Goal: Information Seeking & Learning: Learn about a topic

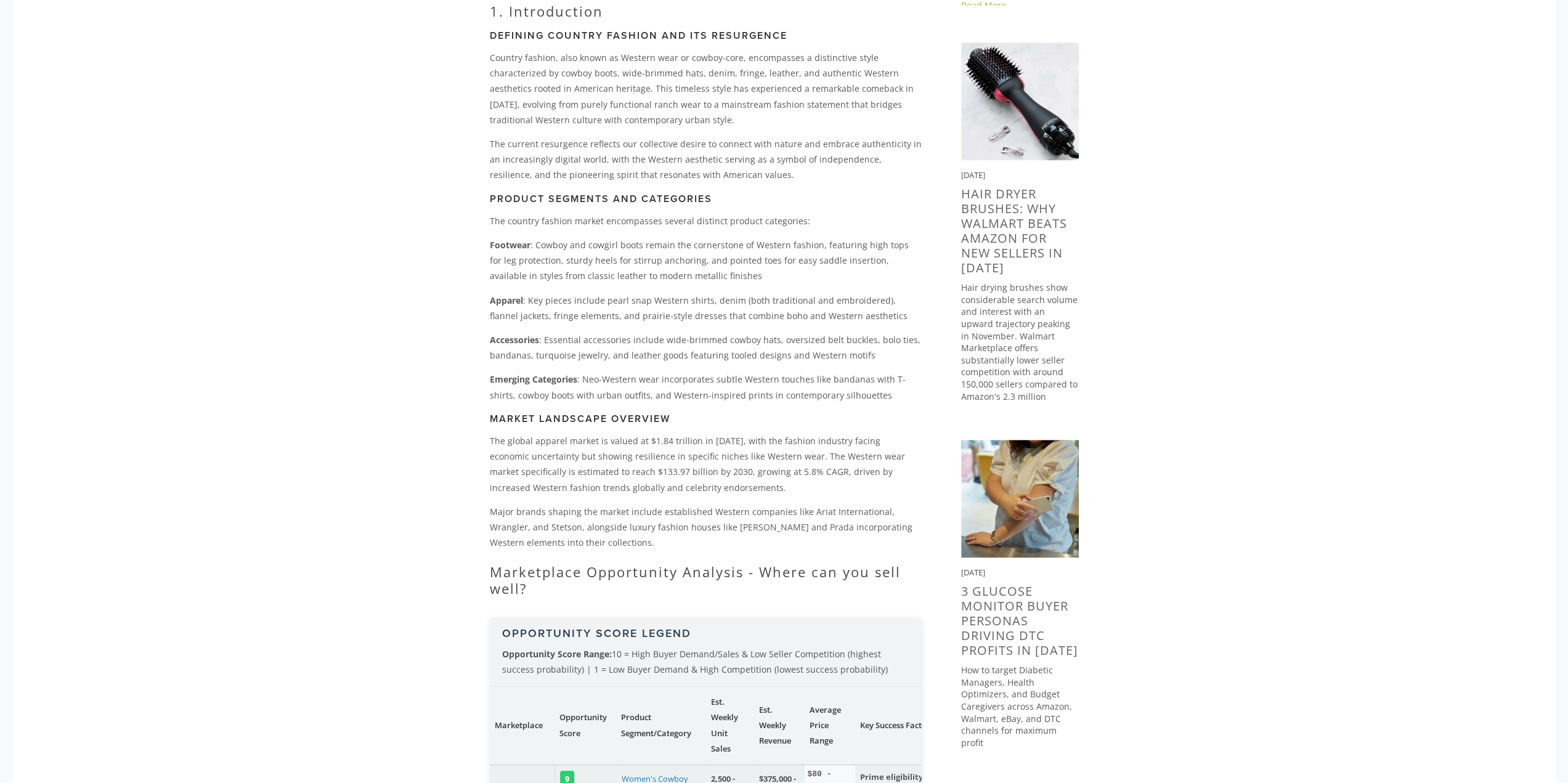
scroll to position [555, 0]
click at [796, 513] on p "Major brands shaping the market include established Western companies like Aria…" at bounding box center [706, 526] width 432 height 47
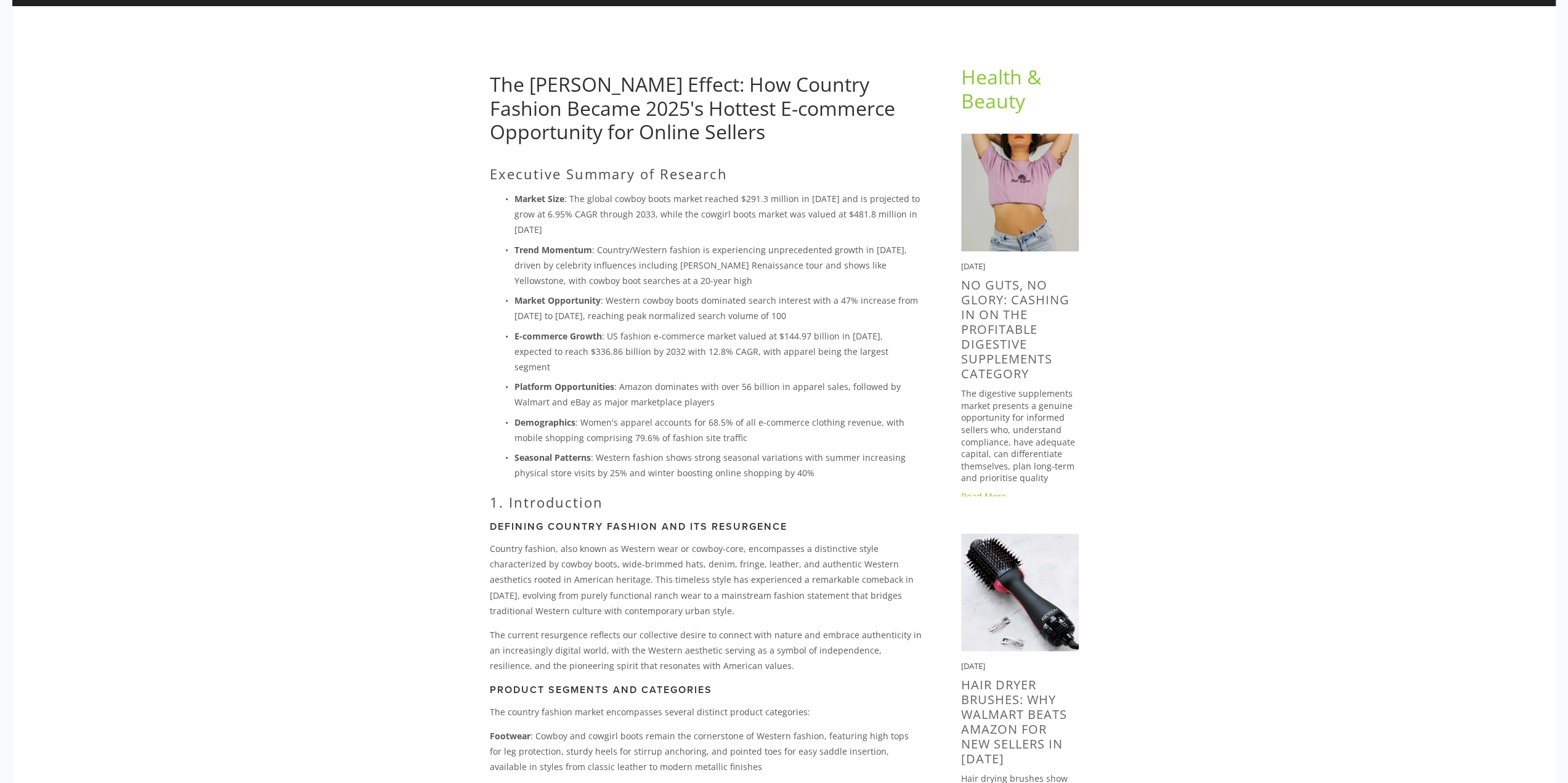
scroll to position [123, 0]
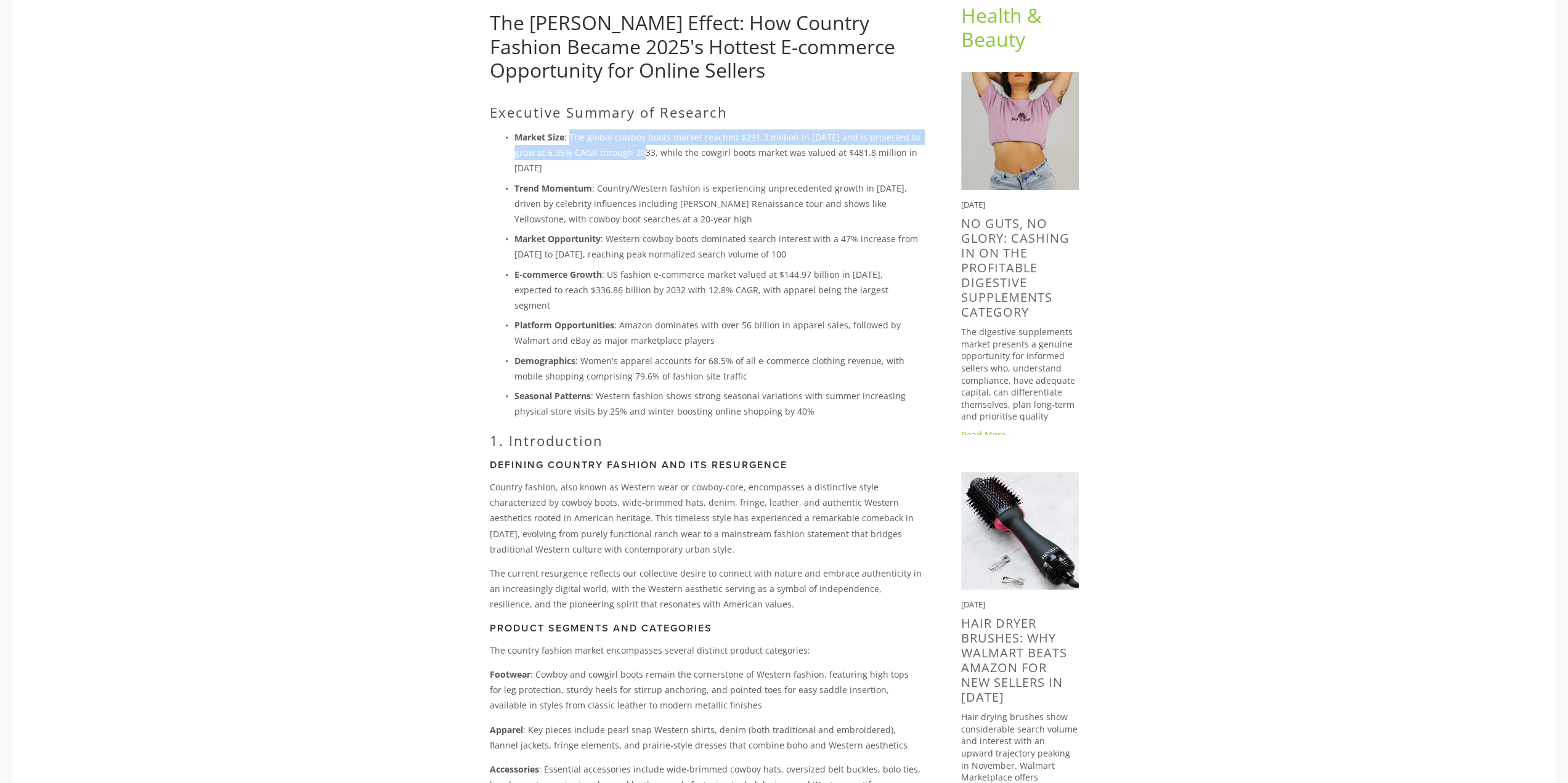
drag, startPoint x: 571, startPoint y: 135, endPoint x: 652, endPoint y: 147, distance: 81.9
click at [652, 147] on p "Market Size : The global cowboy boots market reached $291.3 million in [DATE] a…" at bounding box center [718, 153] width 407 height 47
drag, startPoint x: 749, startPoint y: 151, endPoint x: 696, endPoint y: 151, distance: 53.0
click at [696, 151] on p "Market Size : The global cowboy boots market reached $291.3 million in [DATE] a…" at bounding box center [718, 153] width 407 height 47
drag, startPoint x: 568, startPoint y: 136, endPoint x: 828, endPoint y: 127, distance: 260.2
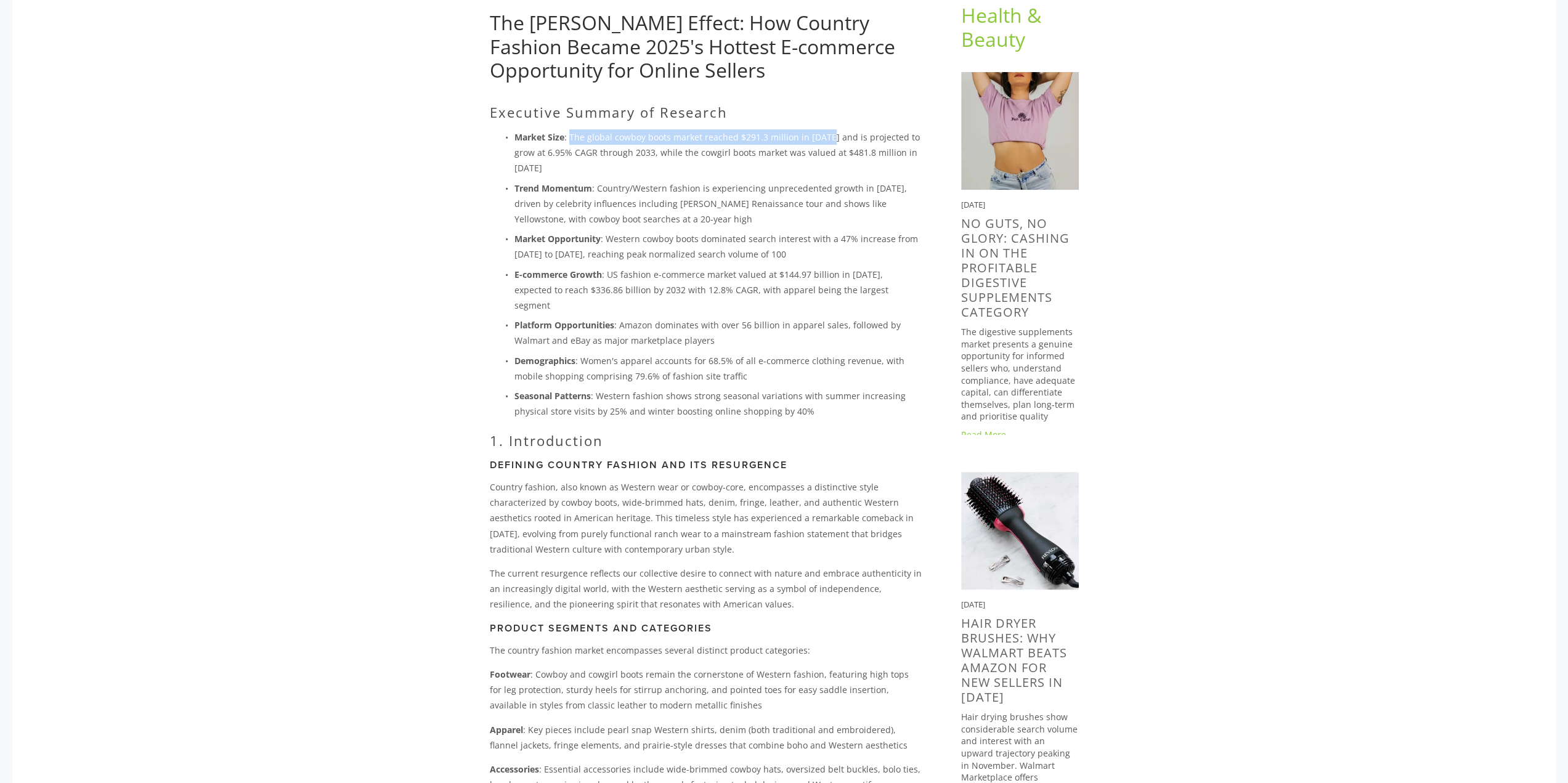
click at [828, 127] on div "Executive Summary of Research Market Size : The global cowboy boots market reac…" at bounding box center [706, 565] width 432 height 922
copy p "The global cowboy boots market reached $291.3 million in [DATE]"
drag, startPoint x: 696, startPoint y: 150, endPoint x: 884, endPoint y: 165, distance: 188.6
click at [884, 165] on p "Market Size : The global cowboy boots market reached $291.3 million in [DATE] a…" at bounding box center [718, 153] width 407 height 47
copy p "cowgirl boots market was valued at $481.8 million in [DATE]"
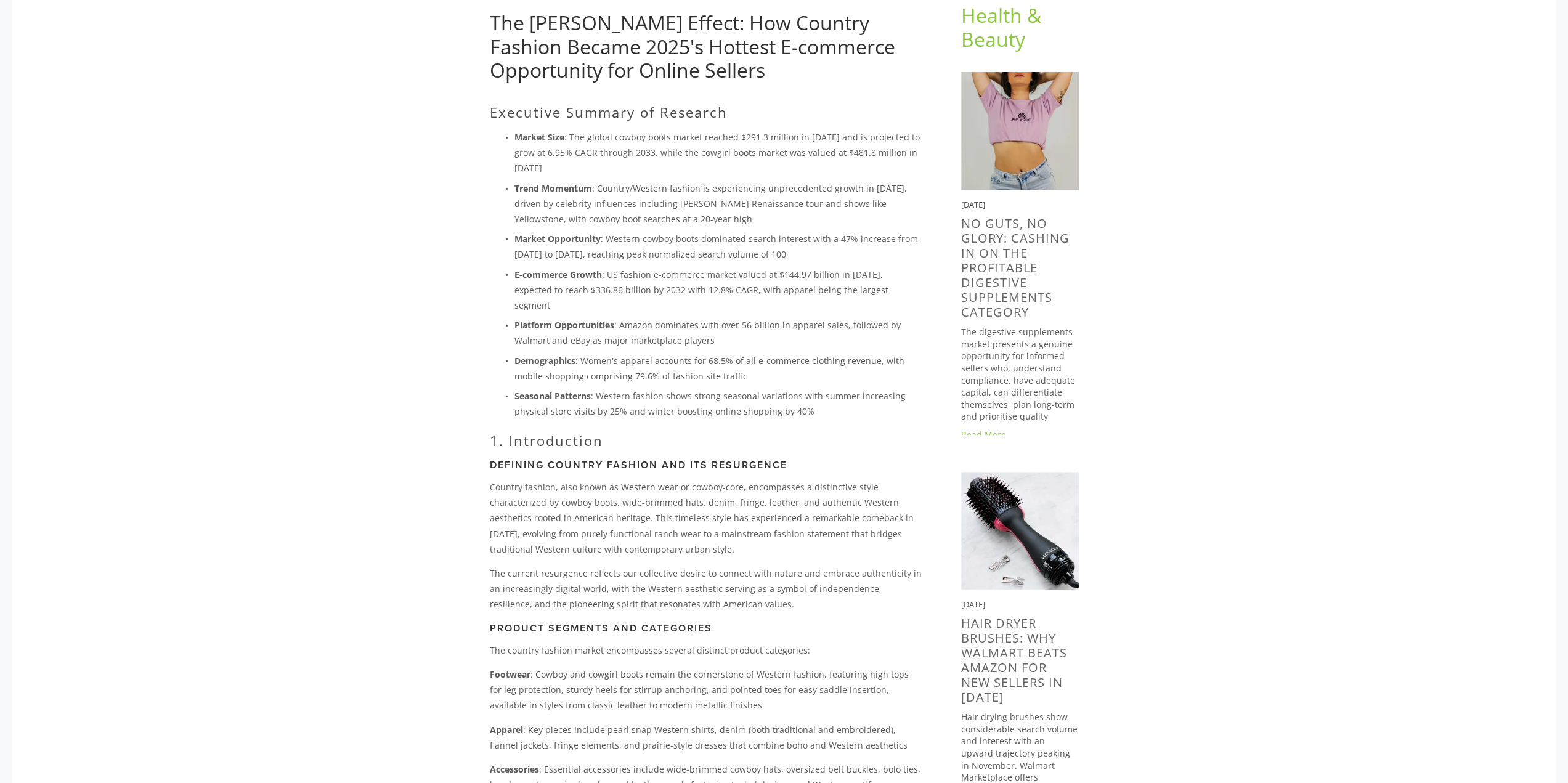
click at [646, 132] on p "Market Size : The global cowboy boots market reached $291.3 million in [DATE] a…" at bounding box center [718, 153] width 407 height 47
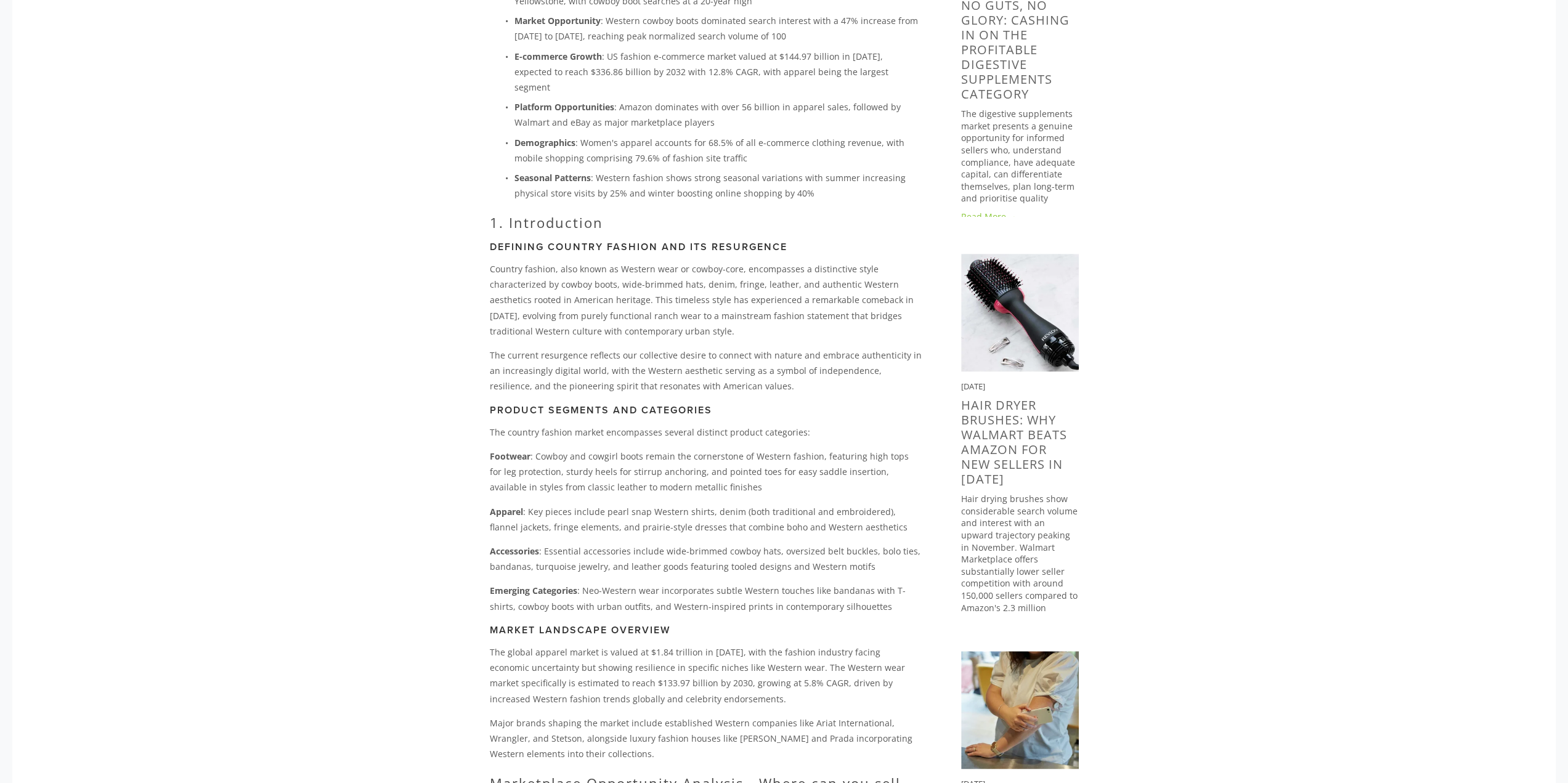
scroll to position [370, 0]
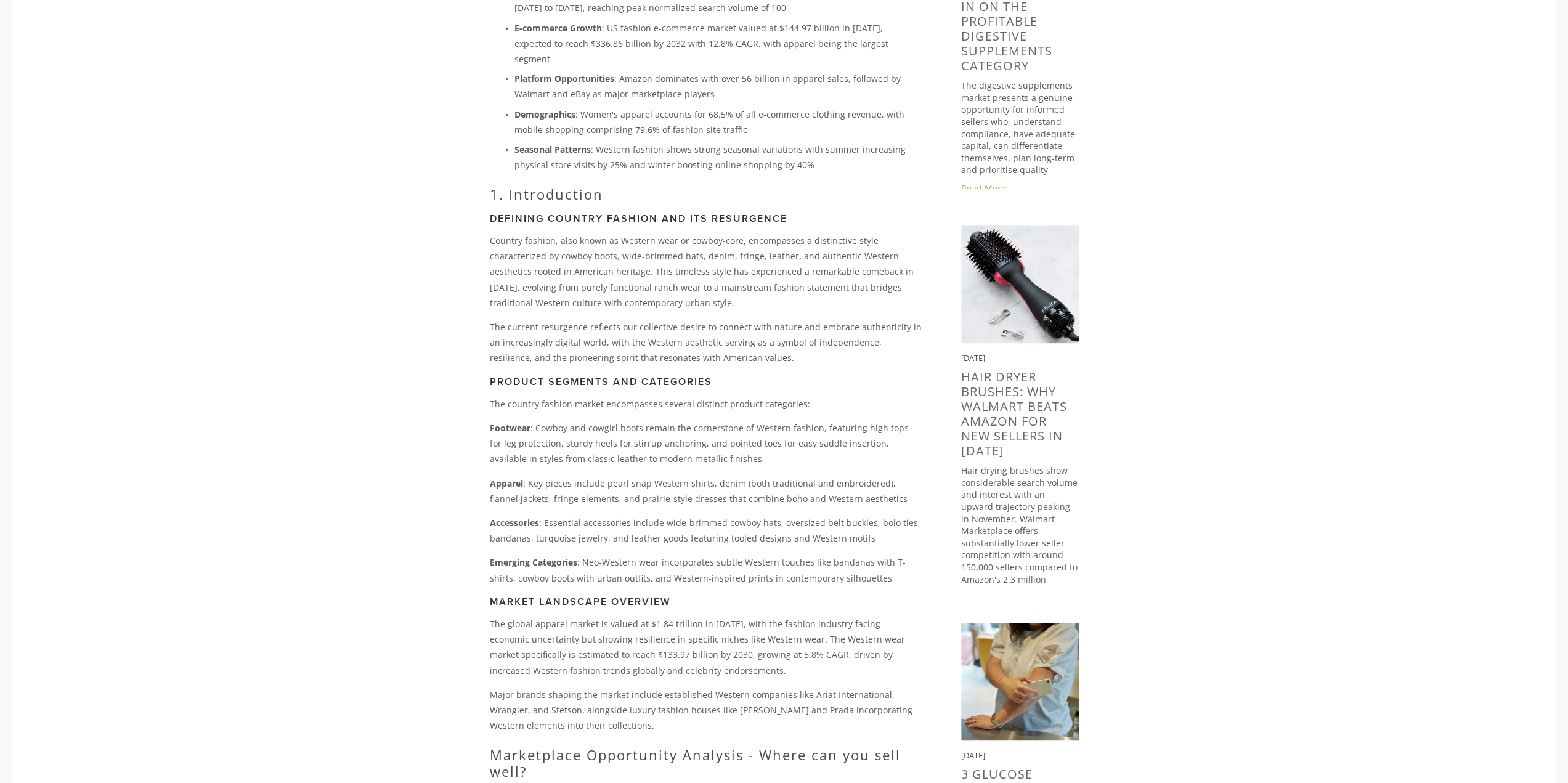
click at [798, 116] on p "Demographics : Women's apparel accounts for 68.5% of all e-commerce clothing re…" at bounding box center [718, 121] width 407 height 31
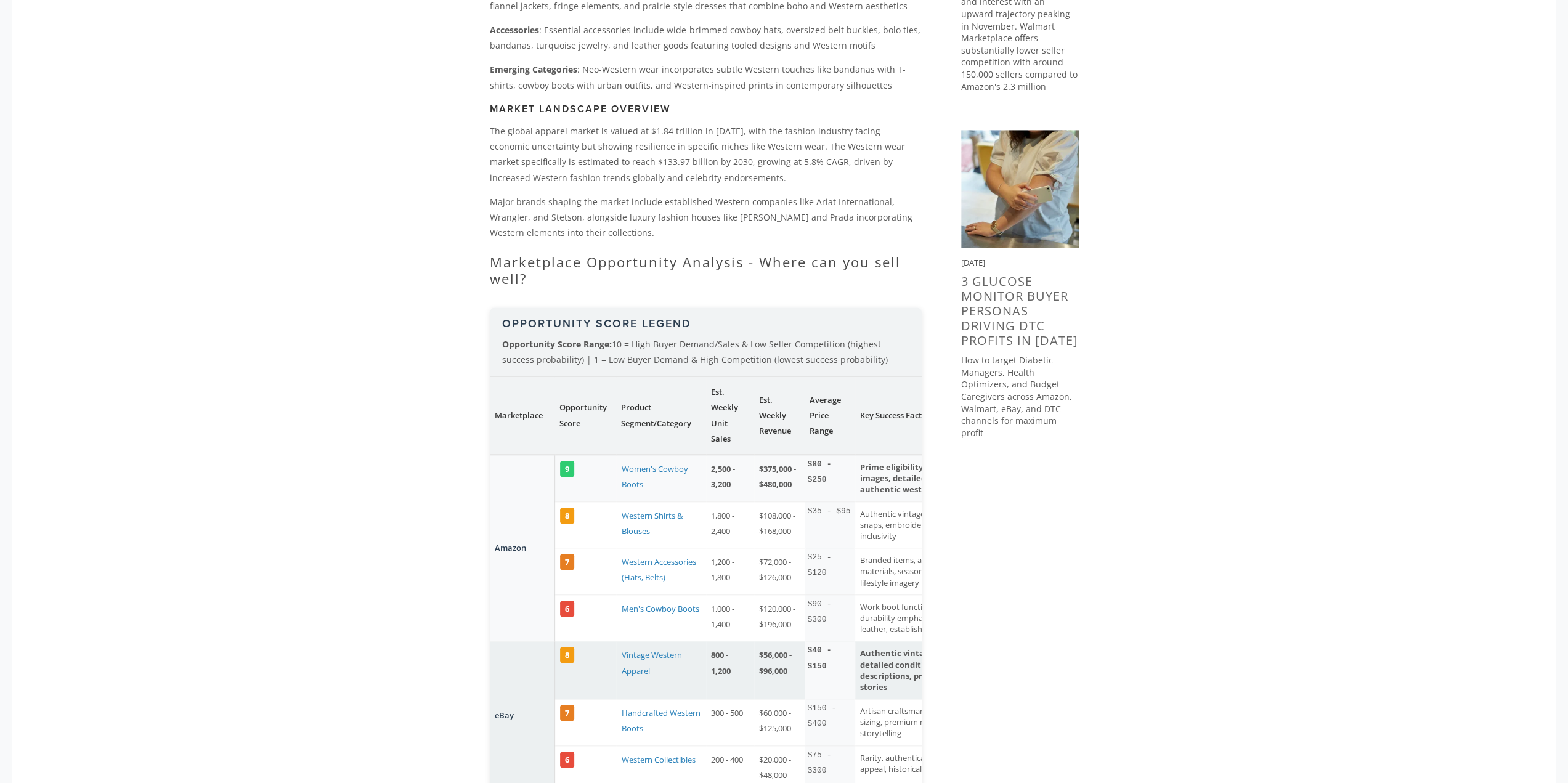
scroll to position [925, 0]
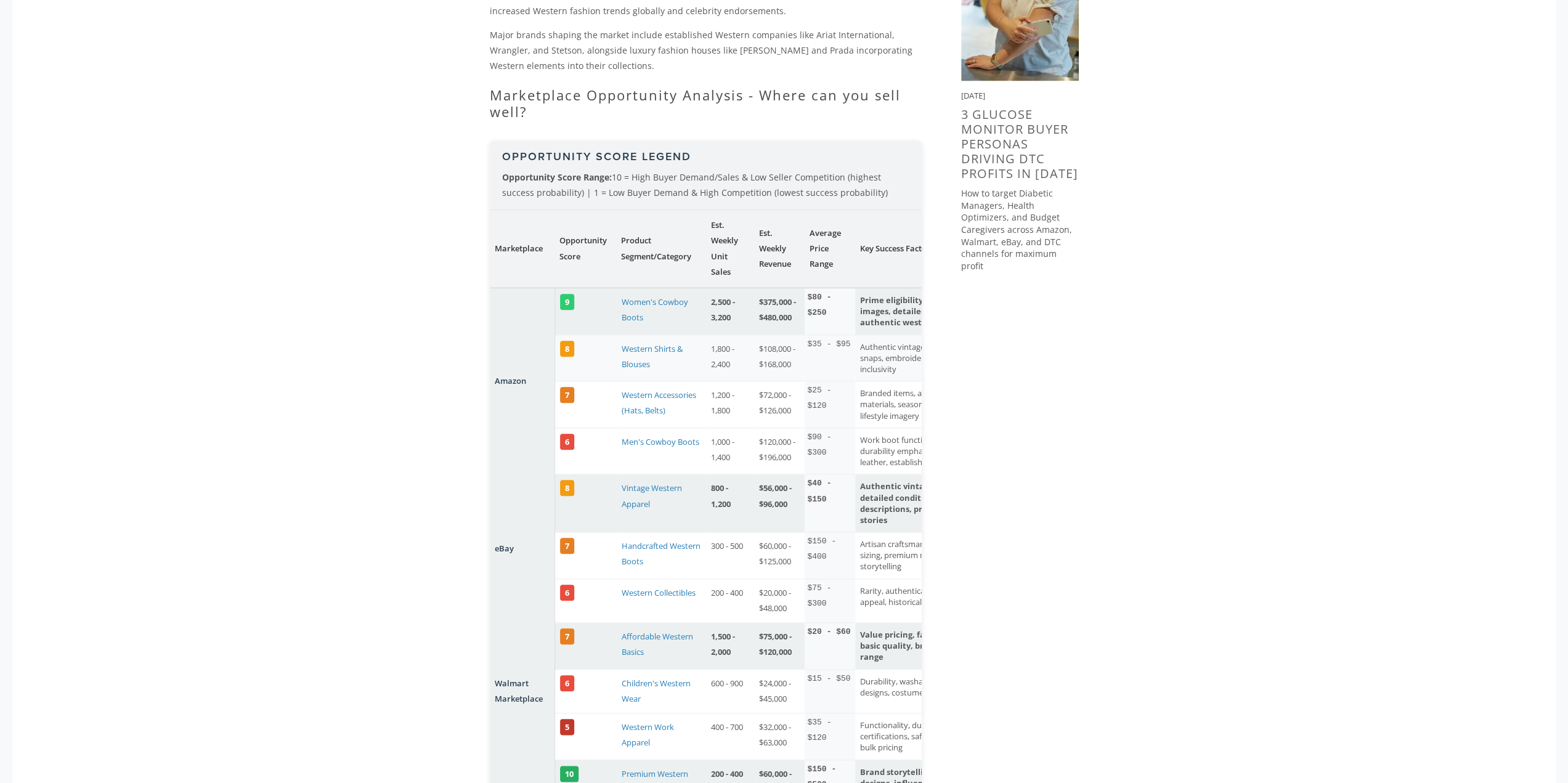
scroll to position [1048, 0]
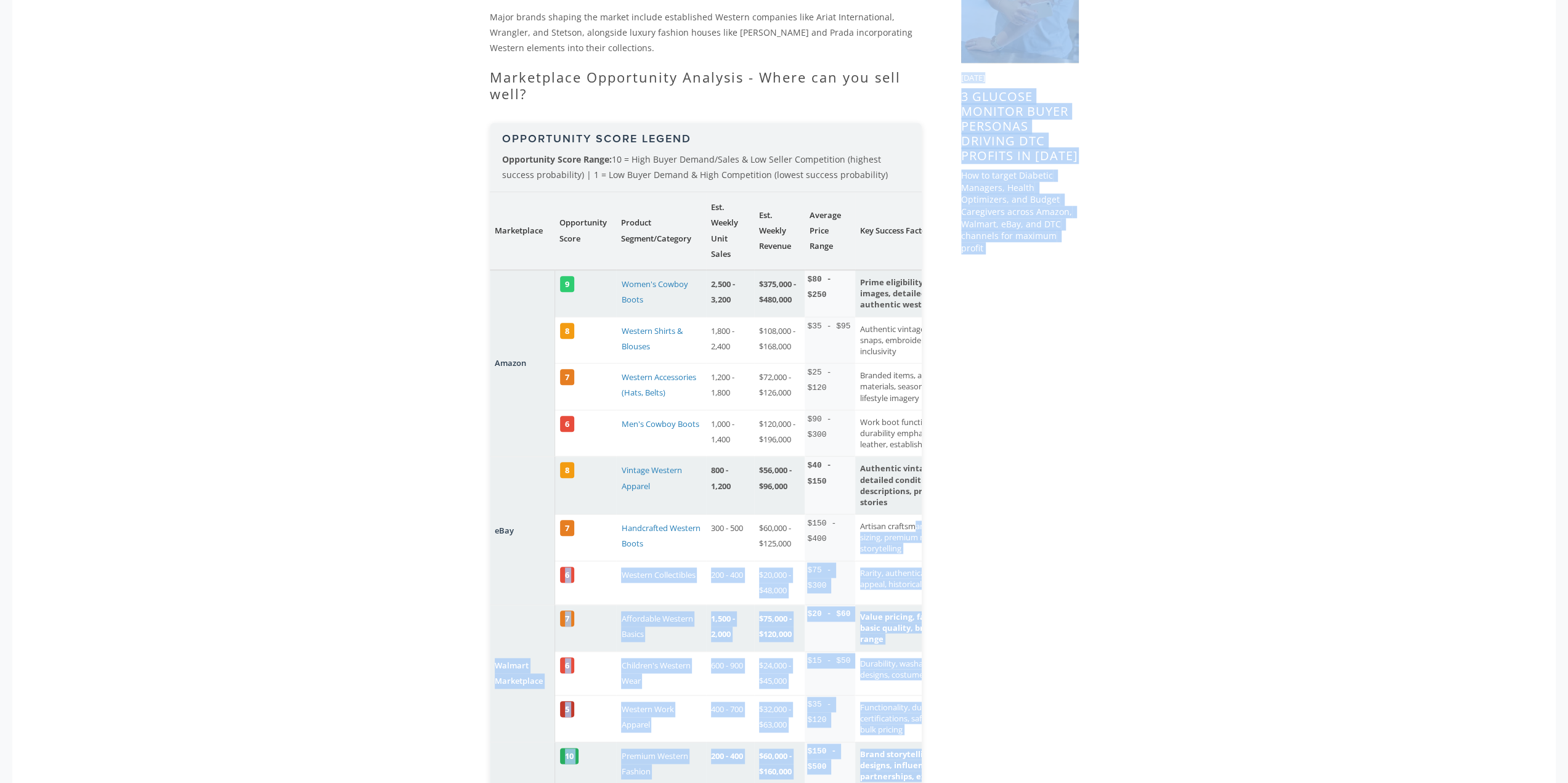
drag, startPoint x: 921, startPoint y: 513, endPoint x: 1038, endPoint y: 499, distance: 117.8
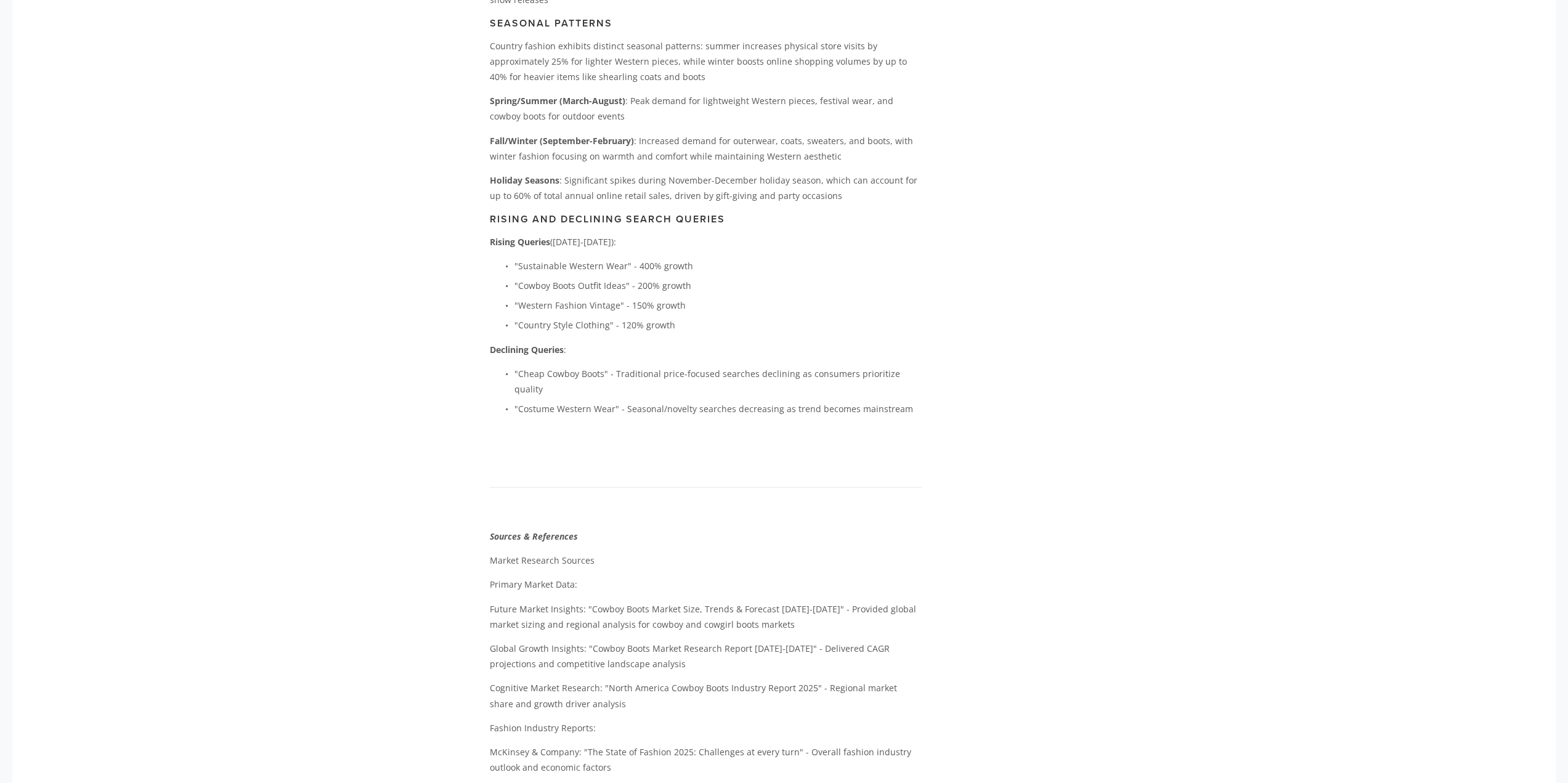
scroll to position [2514, 0]
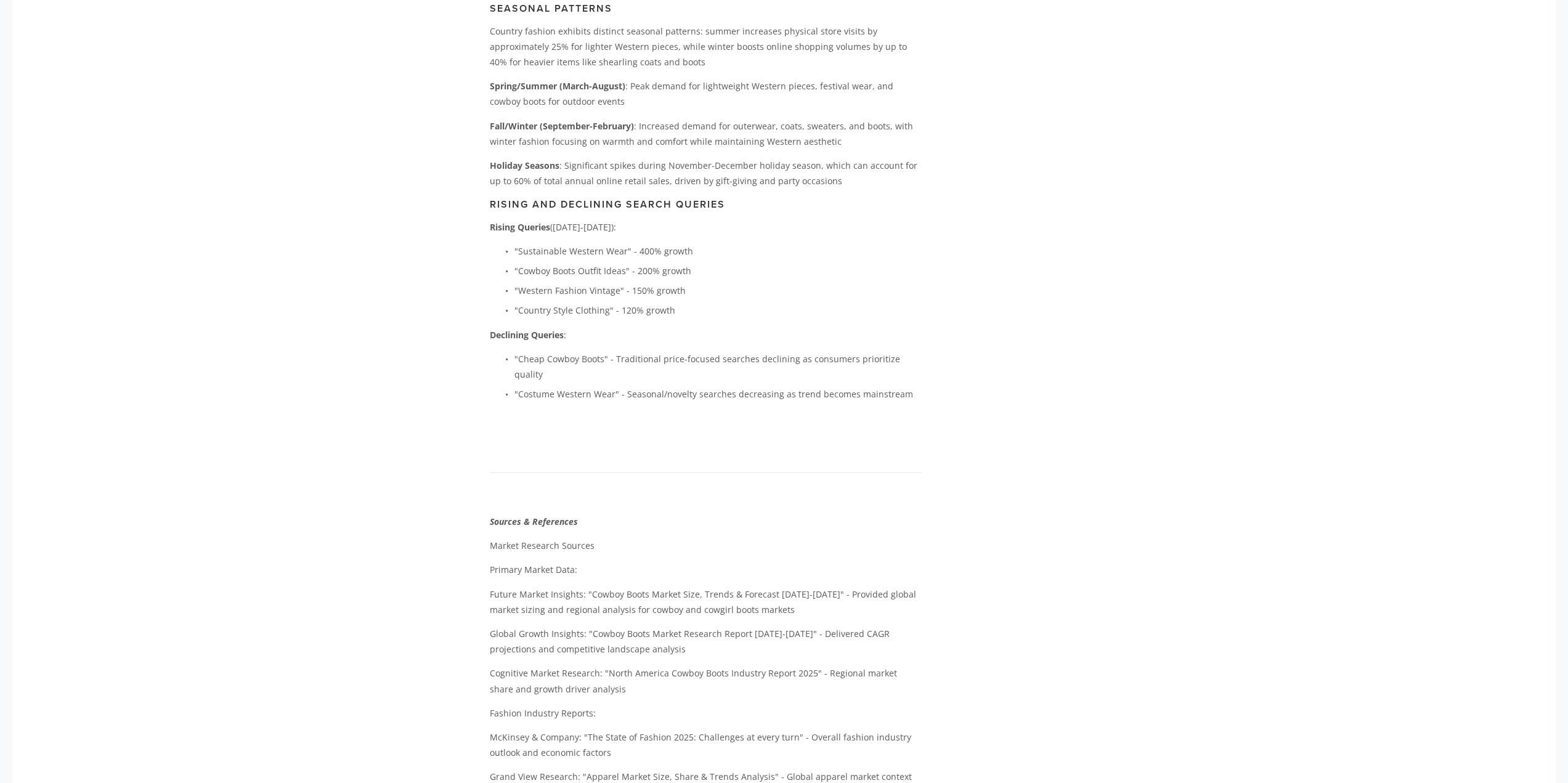
click at [278, 25] on div "About Categories Auto Parts Electronics Fashion Home & Garden" at bounding box center [784, 191] width 1543 height 5388
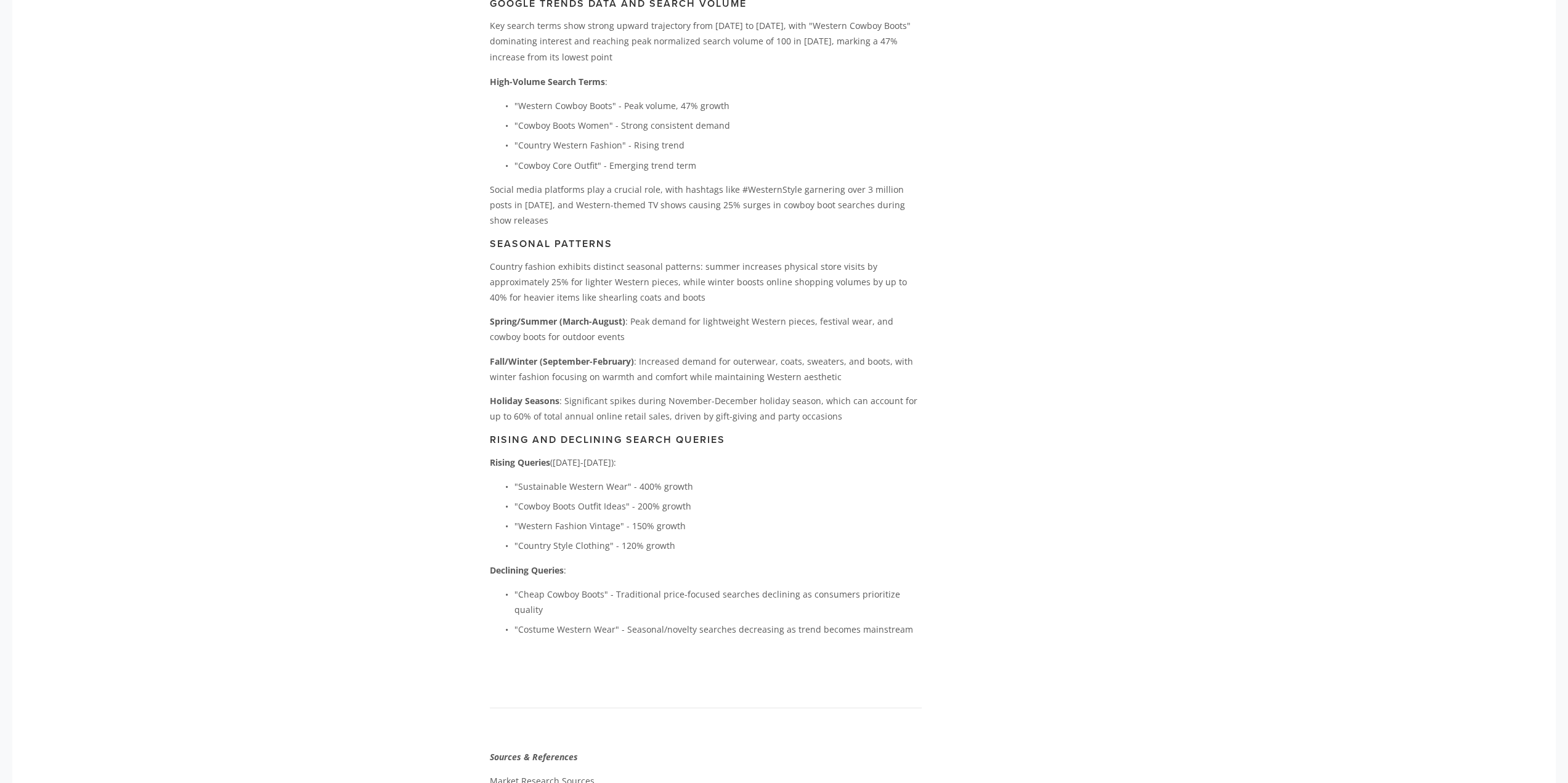
scroll to position [2268, 0]
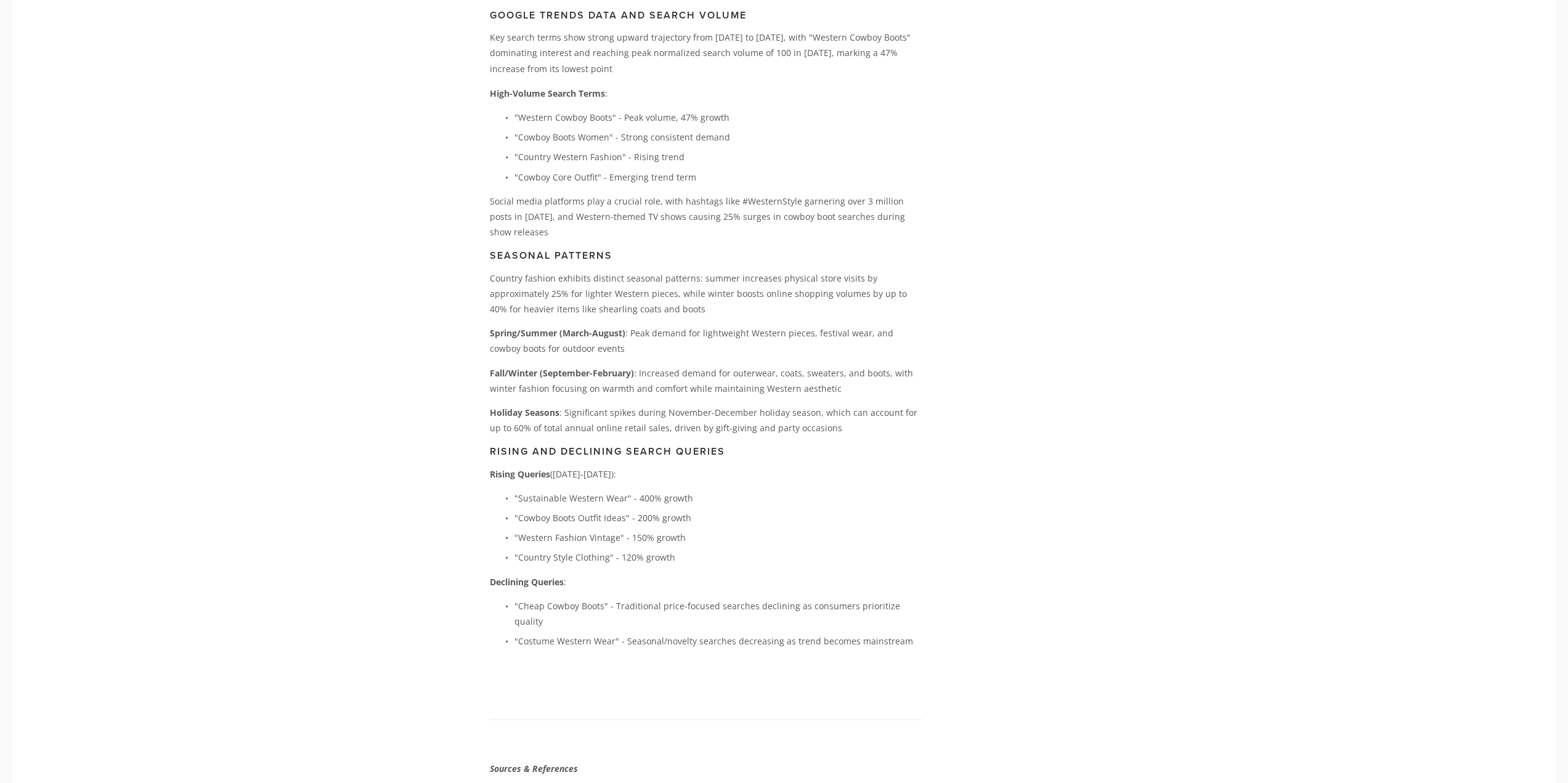
click at [1396, 275] on div "About Categories Auto Parts Electronics Fashion Home & Garden" at bounding box center [784, 438] width 1543 height 5388
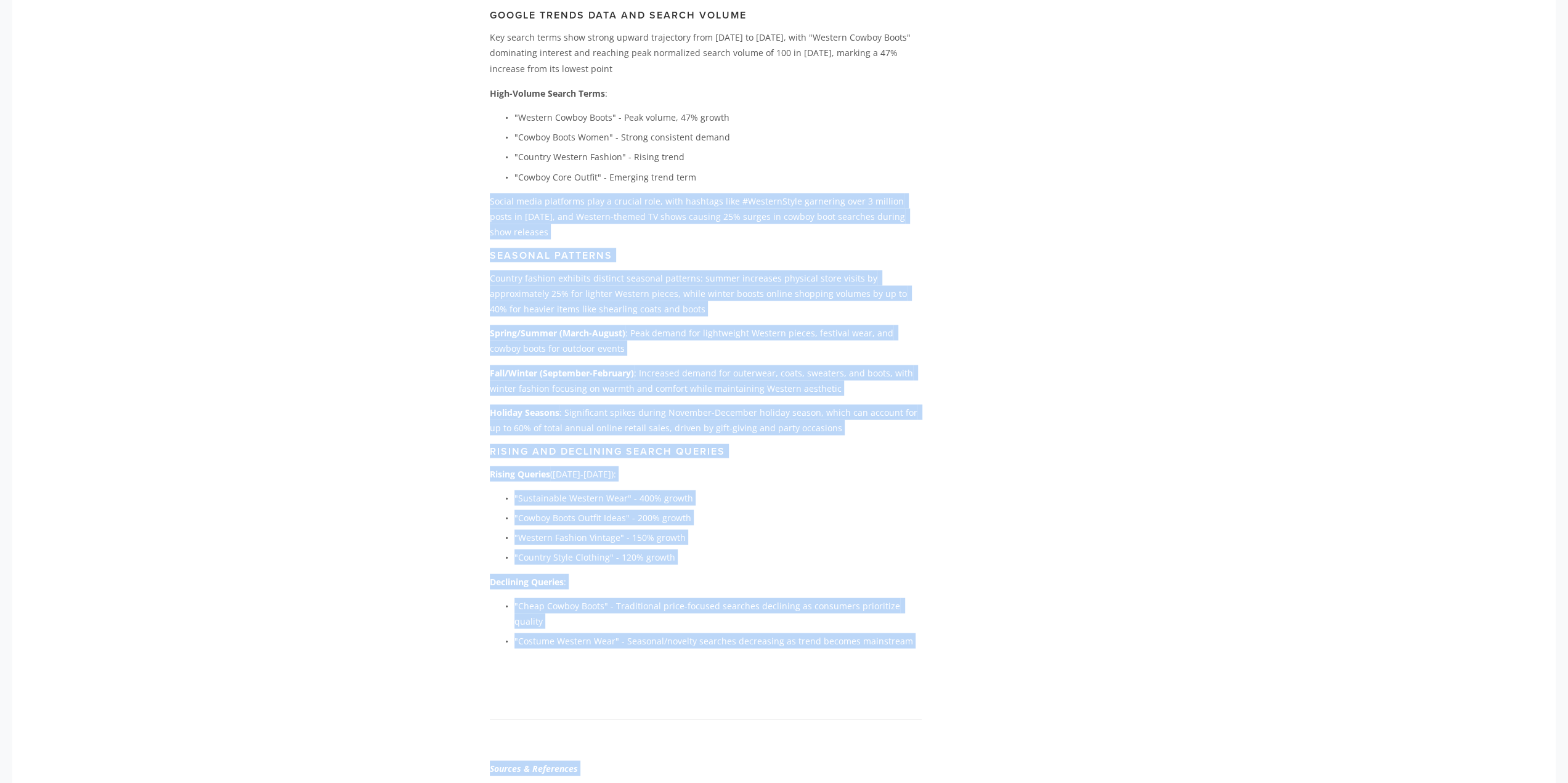
drag, startPoint x: 490, startPoint y: 214, endPoint x: 935, endPoint y: 236, distance: 445.5
click at [935, 236] on main "[PERSON_NAME] [DATE] The [PERSON_NAME] Effect: How Country Fashion Became 2025'…" at bounding box center [784, 361] width 628 height 5123
click at [912, 227] on p "Social media platforms play a crucial role, with hashtags like #WesternStyle ga…" at bounding box center [706, 217] width 432 height 47
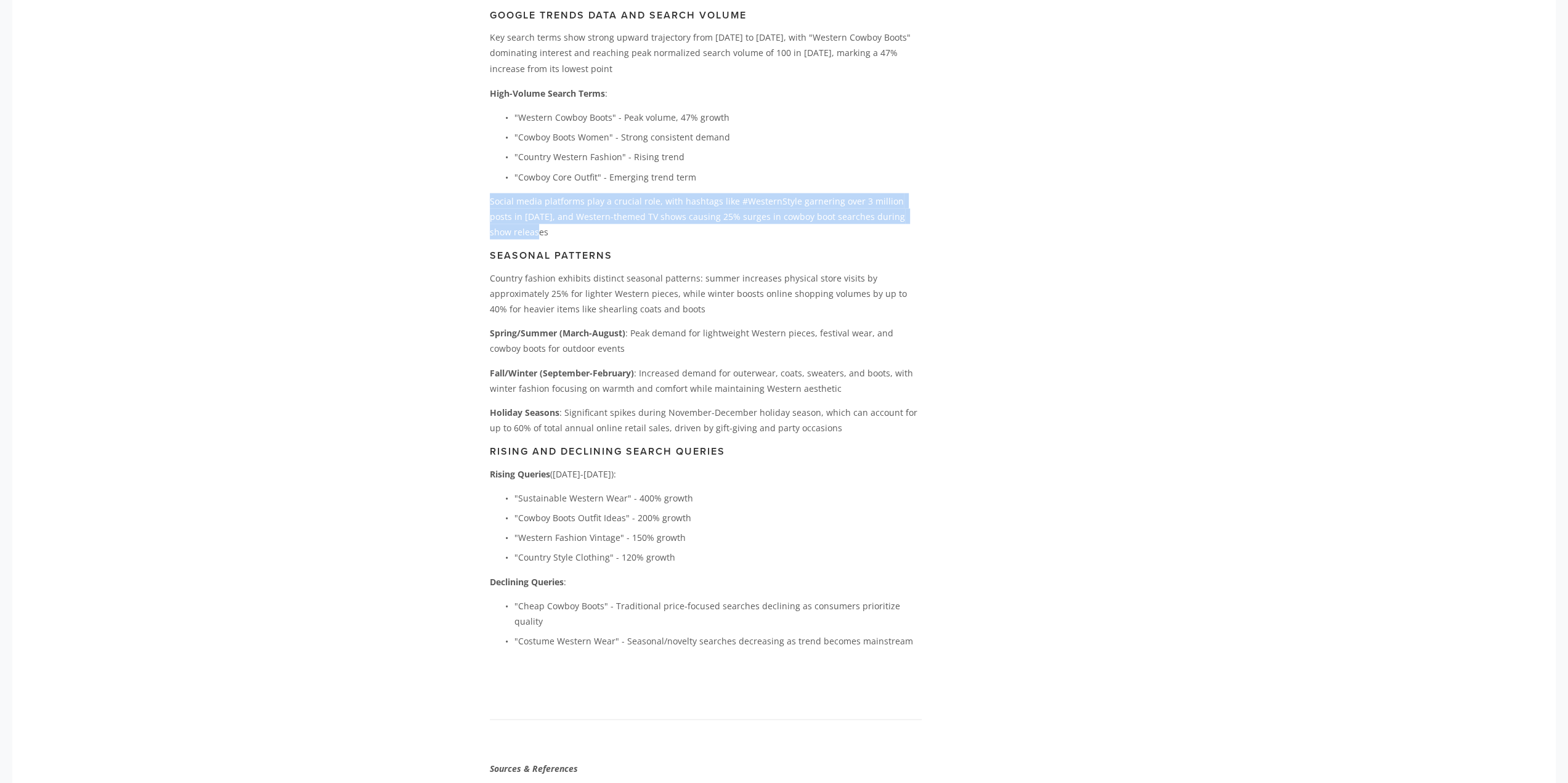
drag, startPoint x: 489, startPoint y: 213, endPoint x: 929, endPoint y: 233, distance: 440.5
click at [929, 233] on div "Buyer Demand and Keyword Trends Analysis Main Buyer Personas Urban Cowgirls (25…" at bounding box center [706, 233] width 453 height 912
copy p "Social media platforms play a crucial role, with hashtags like #WesternStyle ga…"
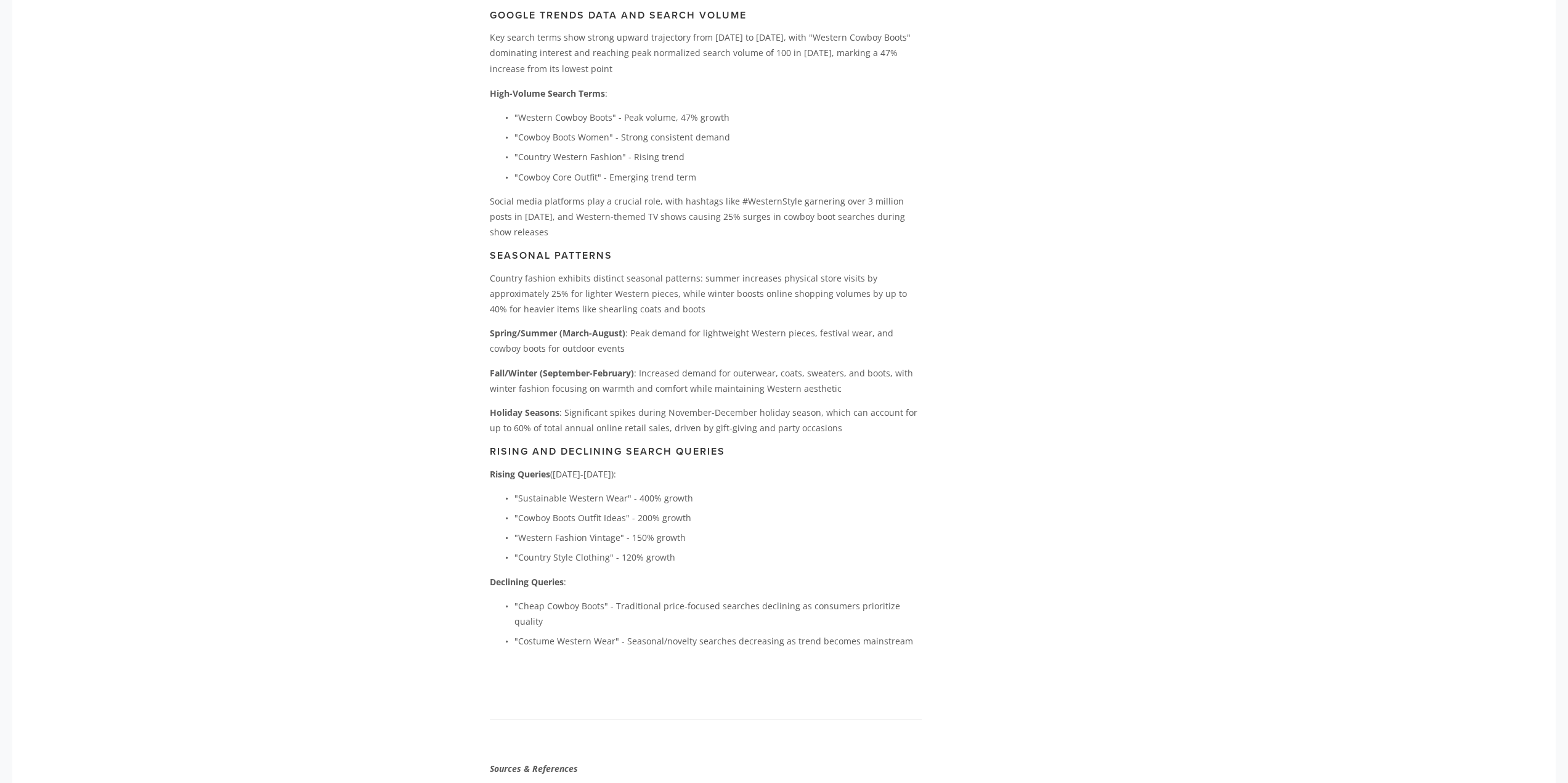
click at [684, 184] on p ""Cowboy Core Outfit" - Emerging trend term" at bounding box center [718, 177] width 407 height 16
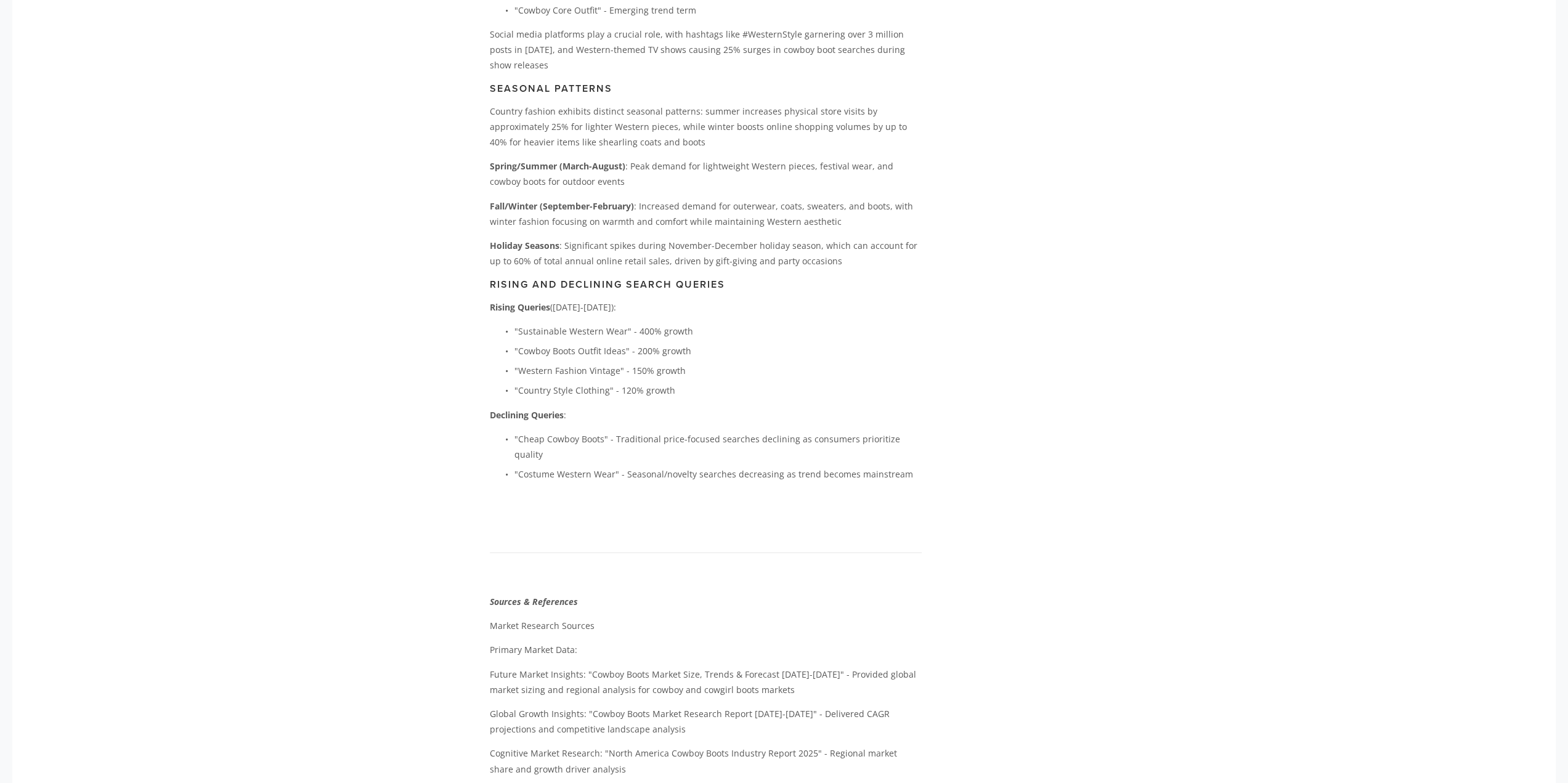
scroll to position [2453, 0]
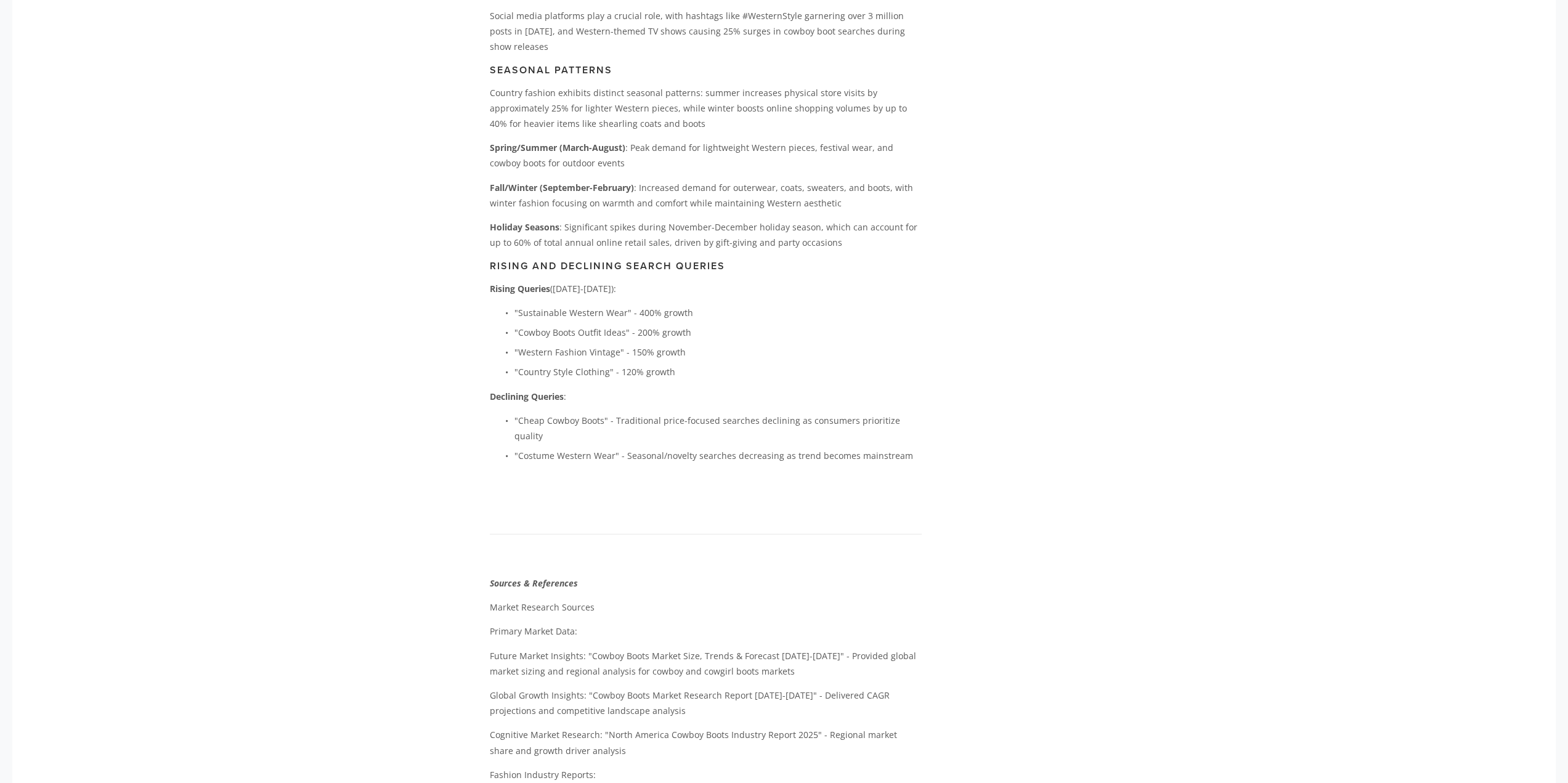
click at [931, 42] on main "[PERSON_NAME] [DATE] The [PERSON_NAME] Effect: How Country Fashion Became 2025'…" at bounding box center [784, 177] width 628 height 5123
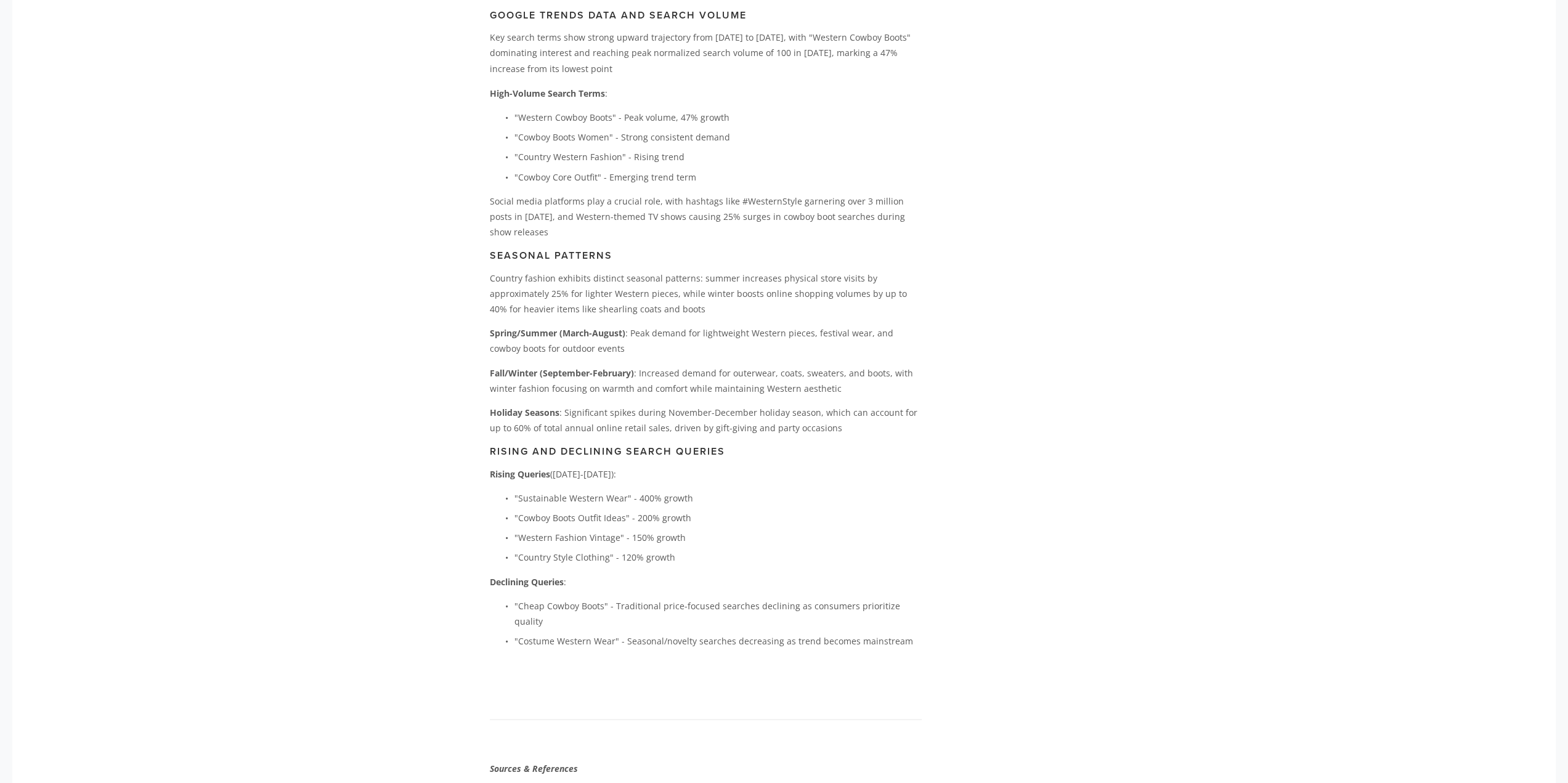
scroll to position [2206, 0]
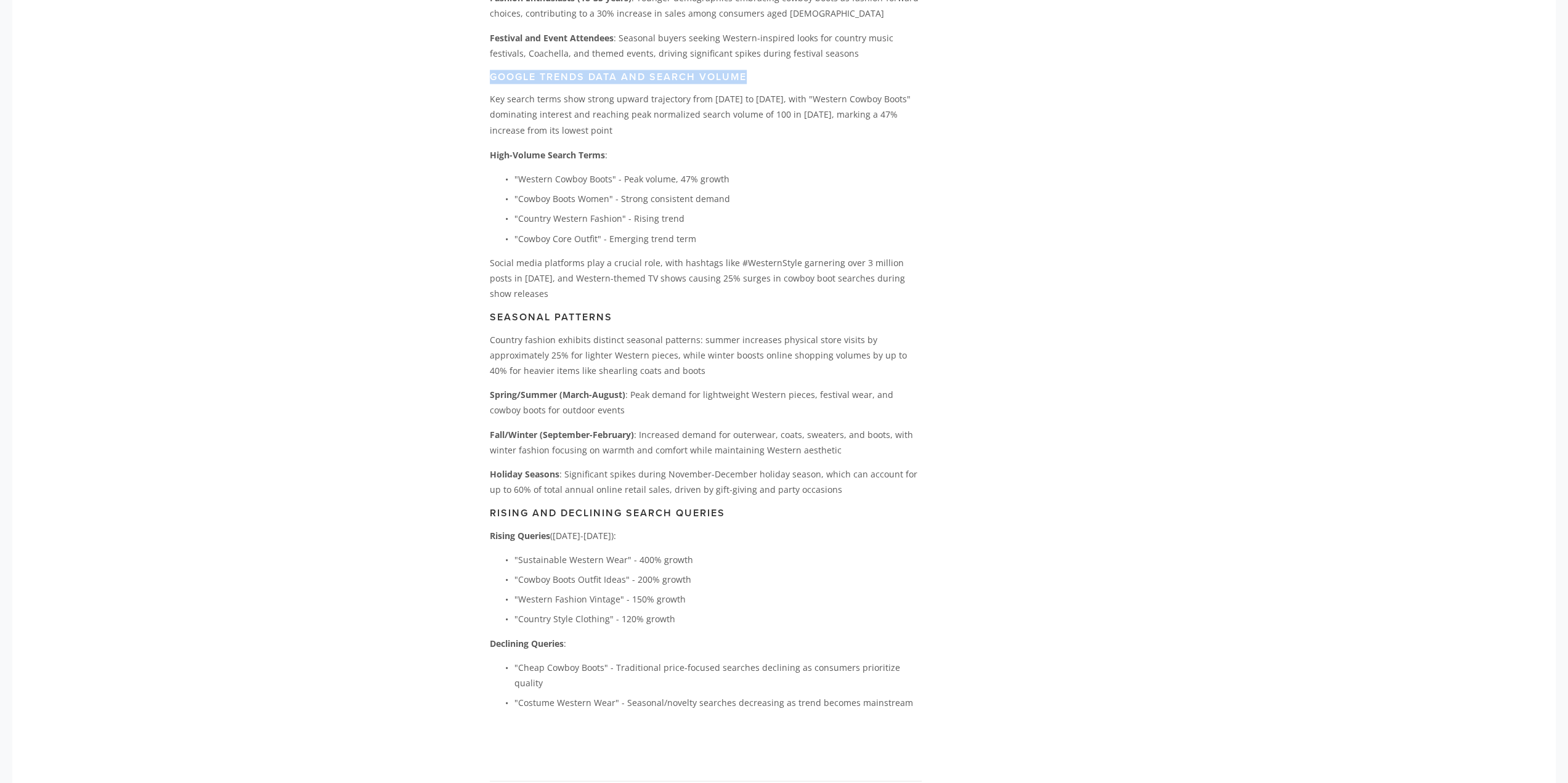
drag, startPoint x: 490, startPoint y: 89, endPoint x: 751, endPoint y: 91, distance: 261.0
click at [751, 83] on h3 "Google Trends Data and Search Volume" at bounding box center [706, 77] width 432 height 12
click at [674, 83] on h3 "Google Trends Data and Search Volume" at bounding box center [706, 77] width 432 height 12
click at [592, 373] on p "Country fashion exhibits distinct seasonal patterns: summer increases physical …" at bounding box center [706, 355] width 432 height 47
drag, startPoint x: 490, startPoint y: 91, endPoint x: 621, endPoint y: 84, distance: 131.2
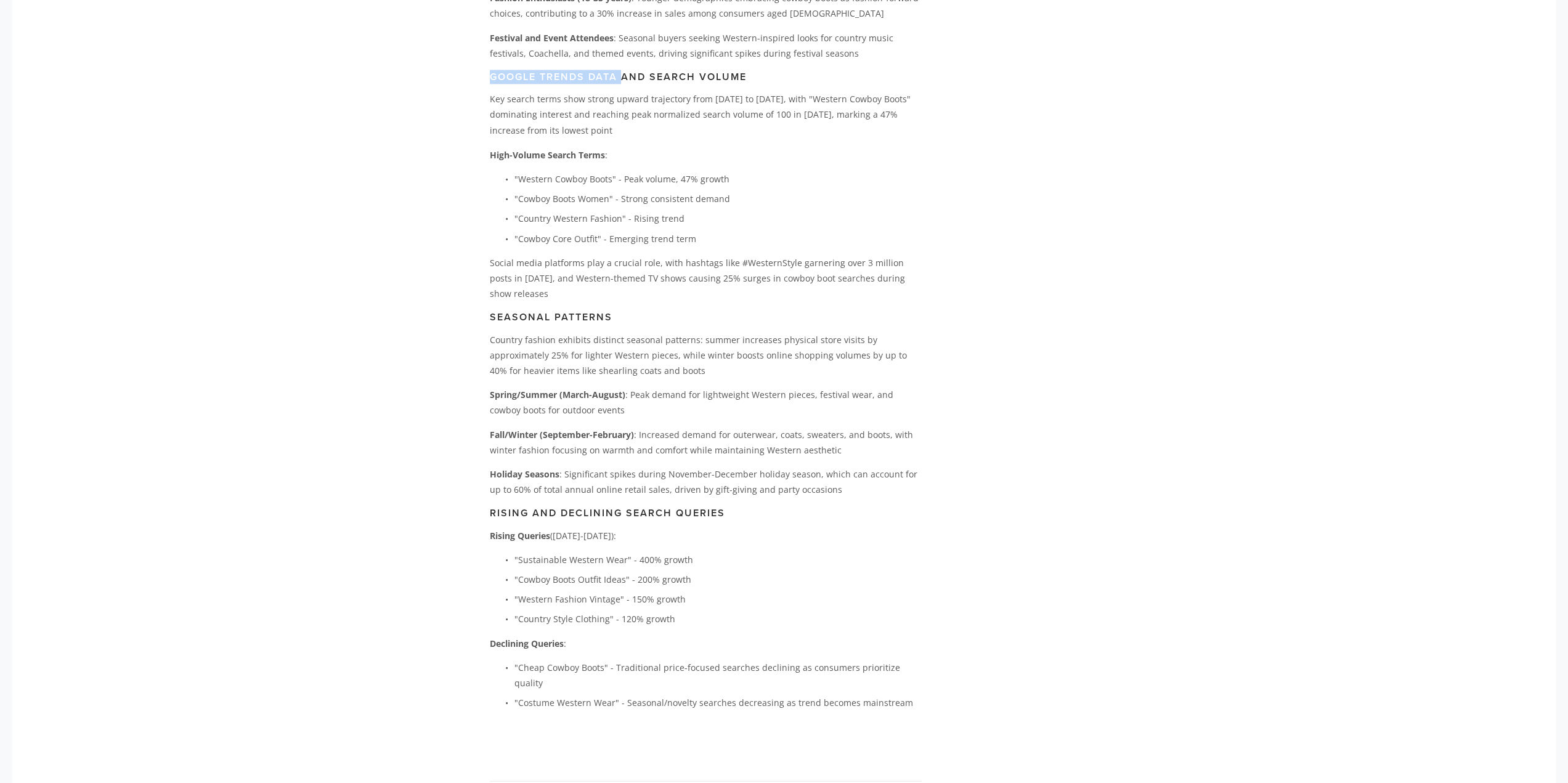
click at [621, 84] on div "Buyer Demand and Keyword Trends Analysis Main Buyer Personas Urban Cowgirls (25…" at bounding box center [706, 295] width 432 height 891
copy h3 "Google Trends Data"
click at [1025, 223] on main "[PERSON_NAME] [DATE] The [PERSON_NAME] Effect: How Country Fashion Became 2025'…" at bounding box center [784, 423] width 628 height 5123
